Goal: Find specific page/section: Find specific page/section

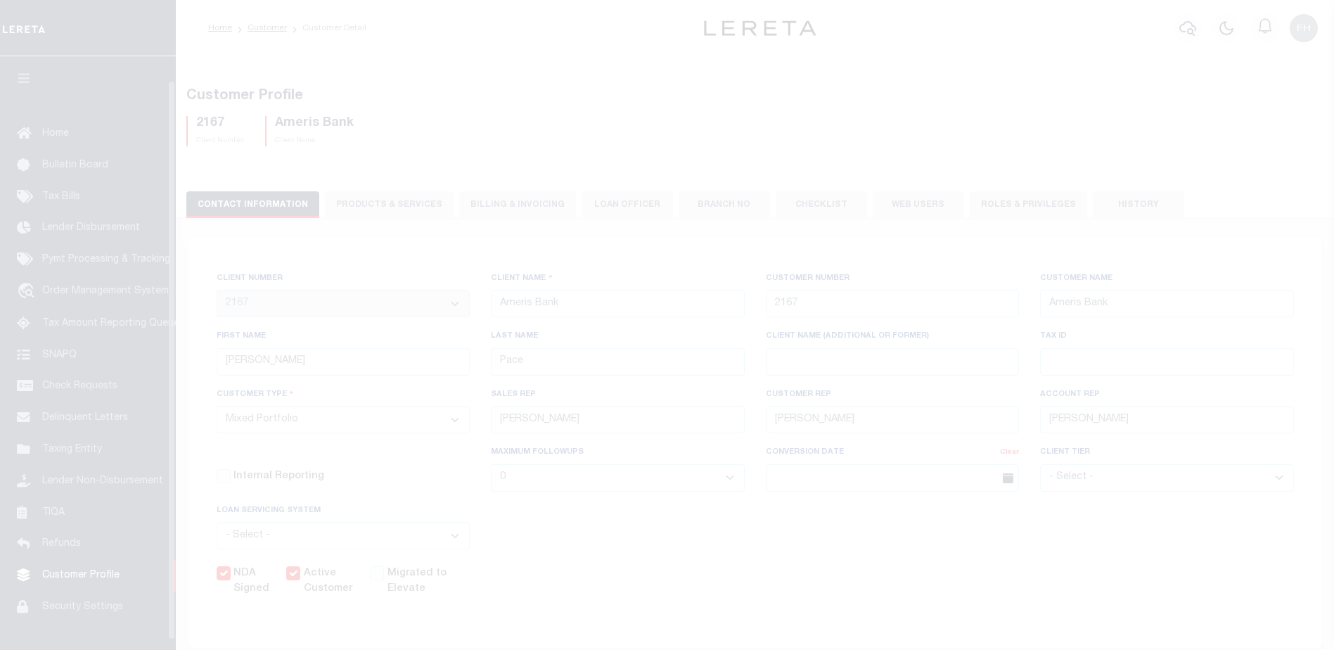
select select "2167"
select select "Mixed Portfolio"
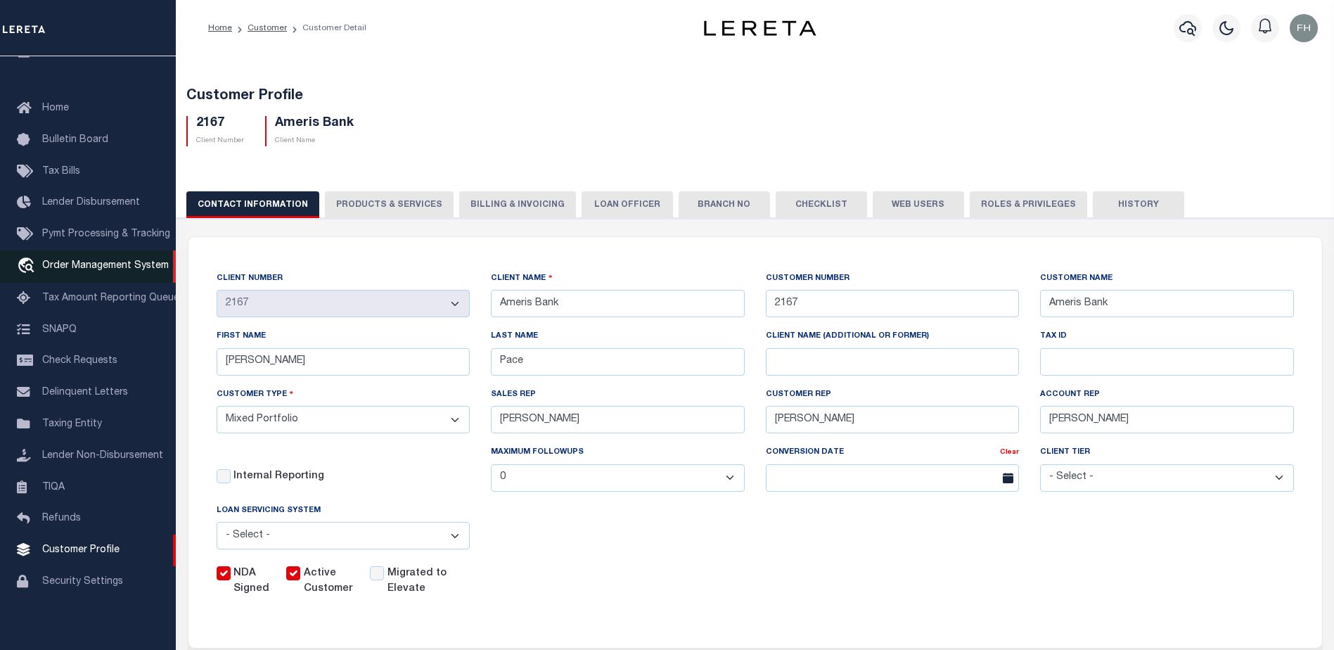
click at [98, 267] on span "Order Management System" at bounding box center [105, 266] width 127 height 10
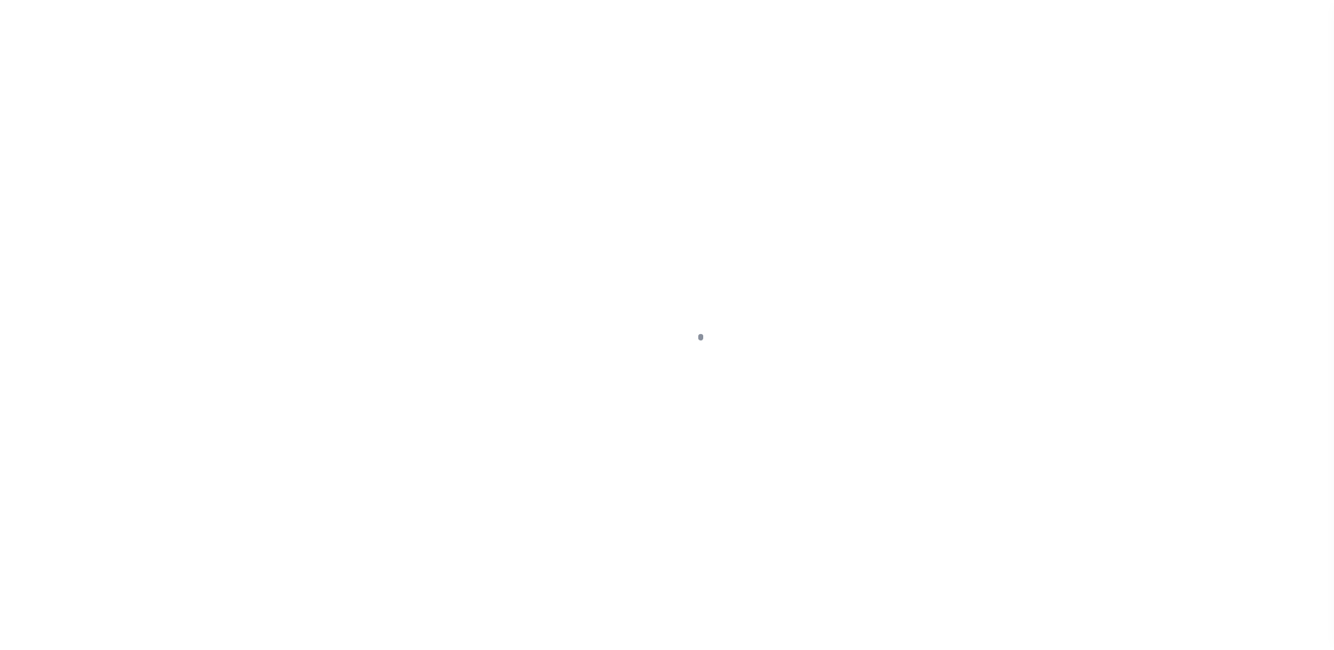
scroll to position [35, 0]
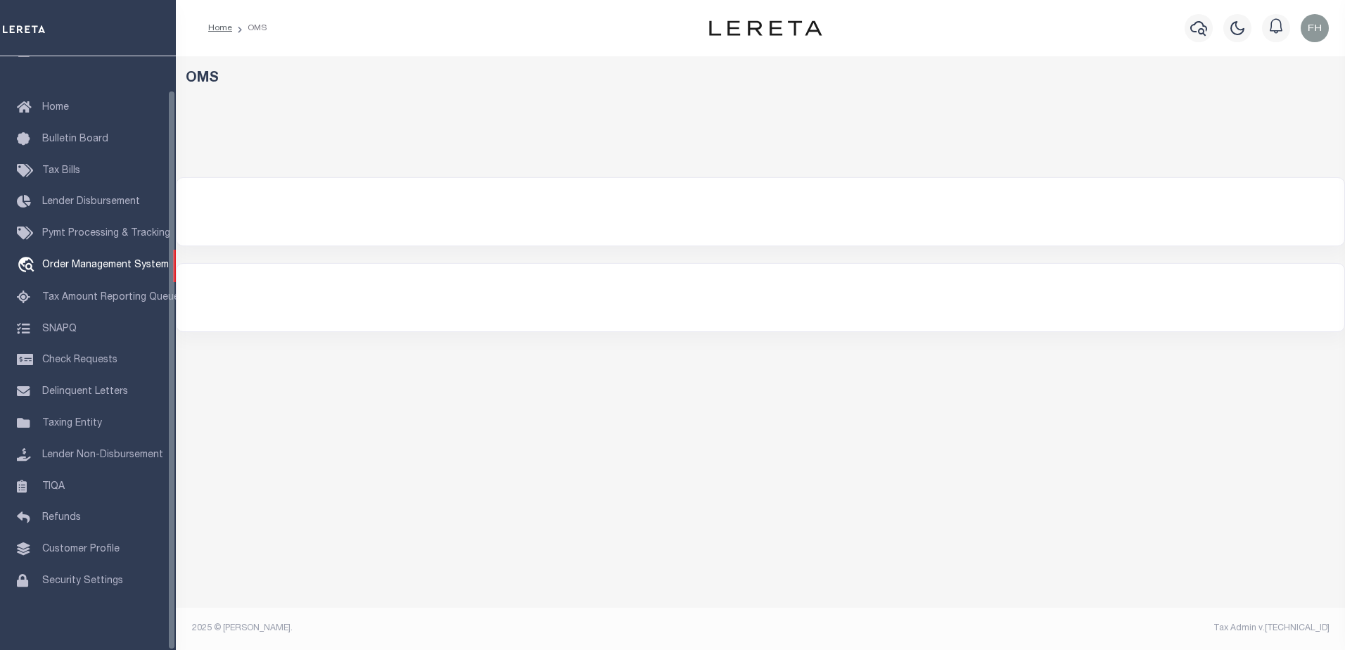
select select "200"
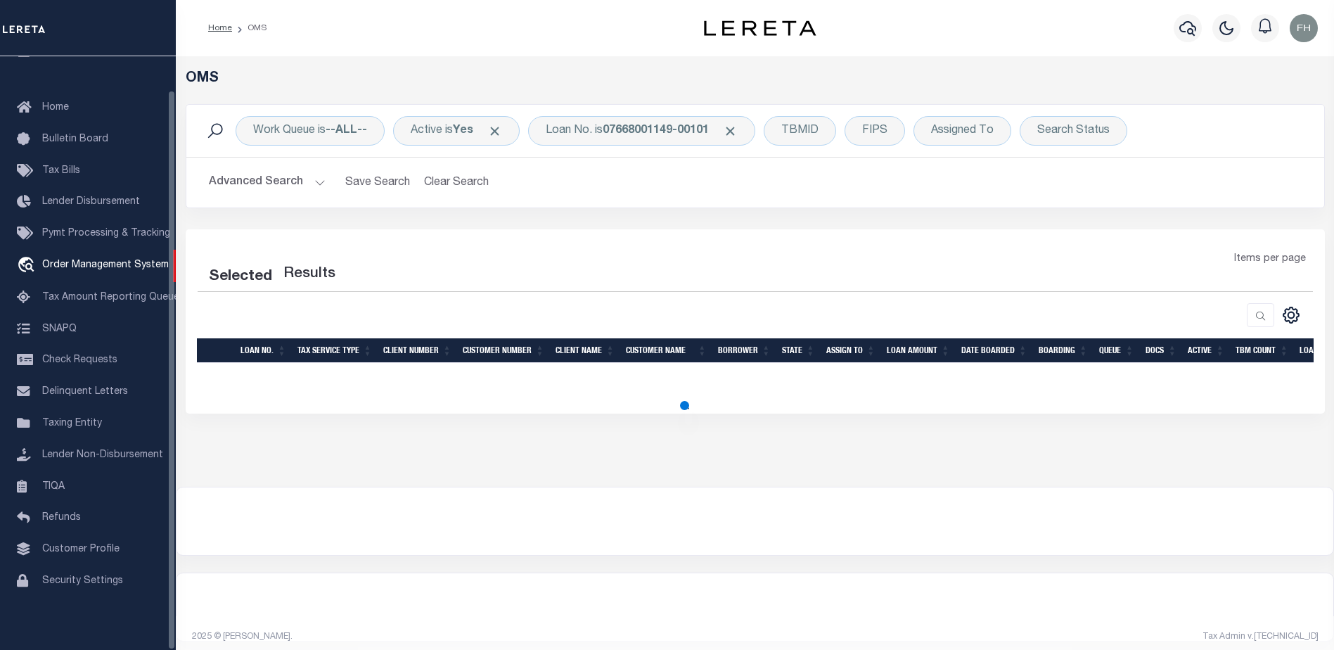
select select "200"
